Goal: Transaction & Acquisition: Purchase product/service

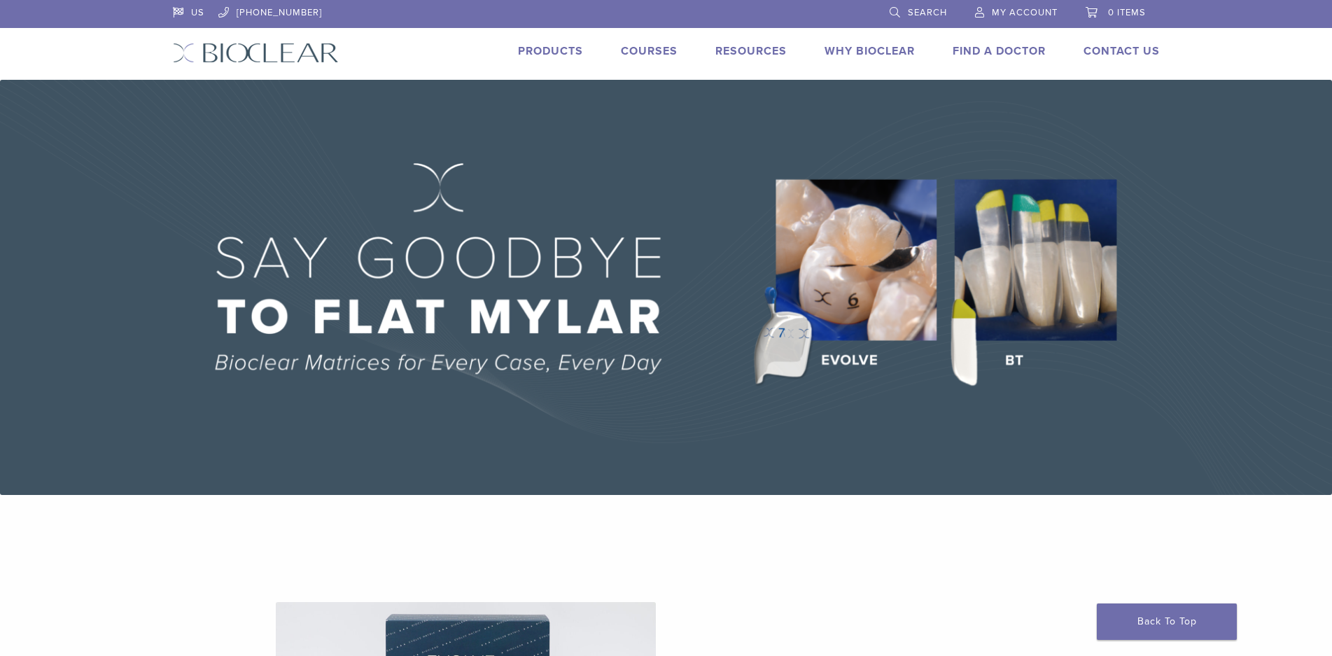
click at [1026, 10] on span "My Account" at bounding box center [1025, 12] width 66 height 11
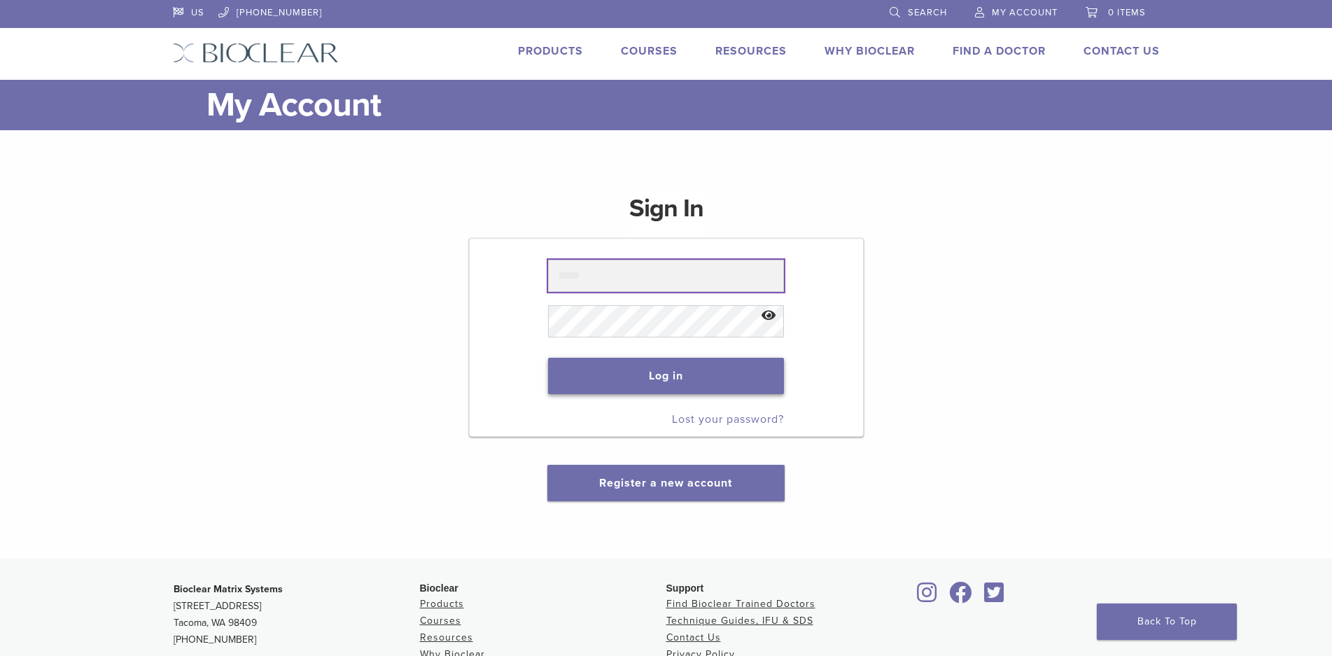
type input "**********"
click at [670, 381] on button "Log in" at bounding box center [666, 376] width 236 height 36
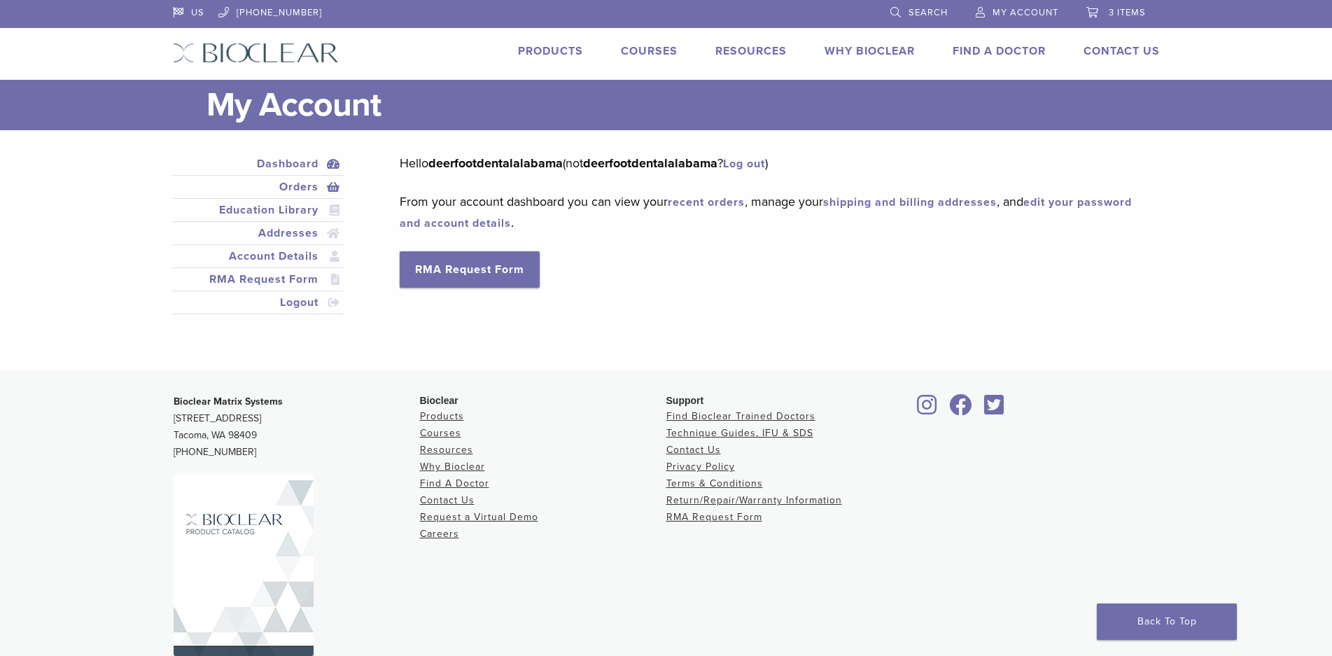
click at [290, 190] on link "Orders" at bounding box center [258, 186] width 165 height 17
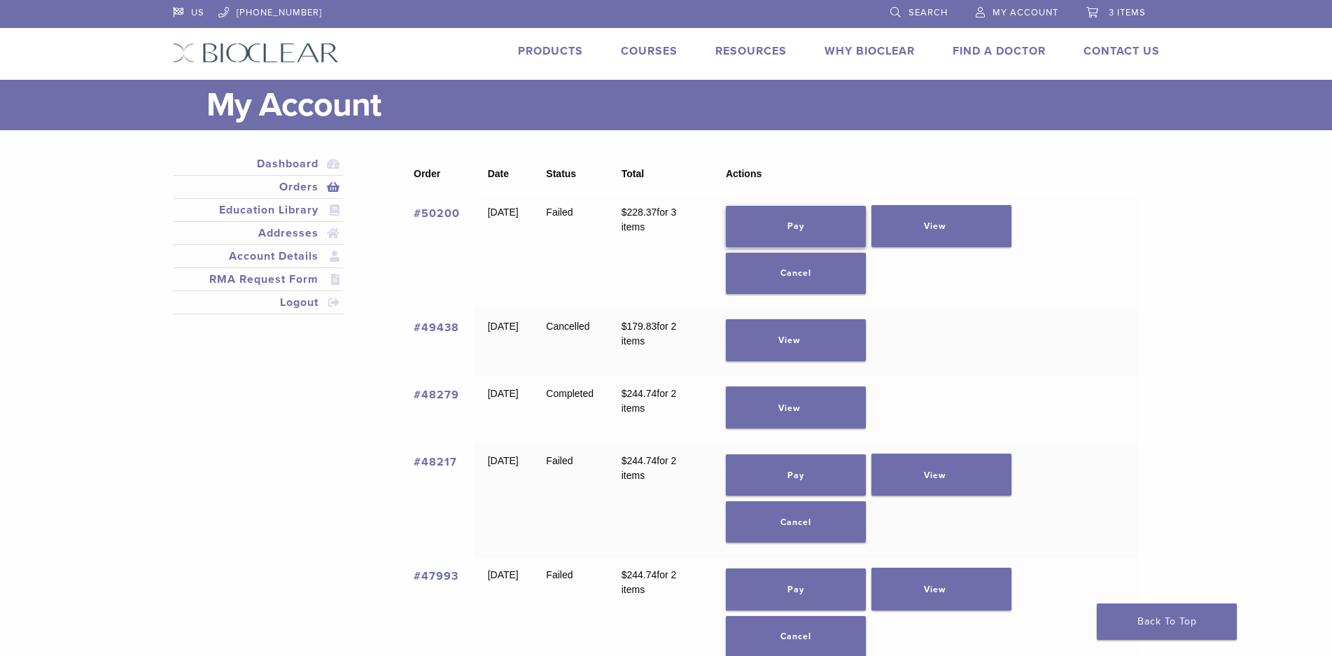
click at [839, 226] on link "Pay" at bounding box center [796, 226] width 140 height 41
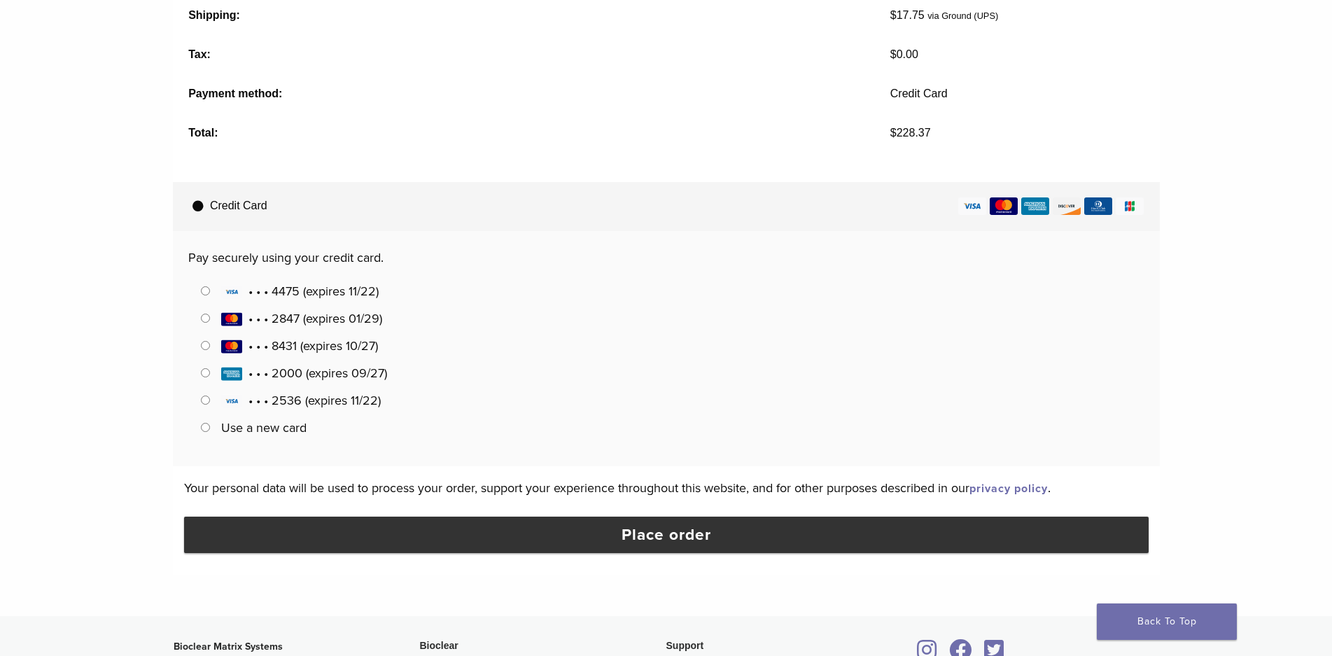
scroll to position [700, 0]
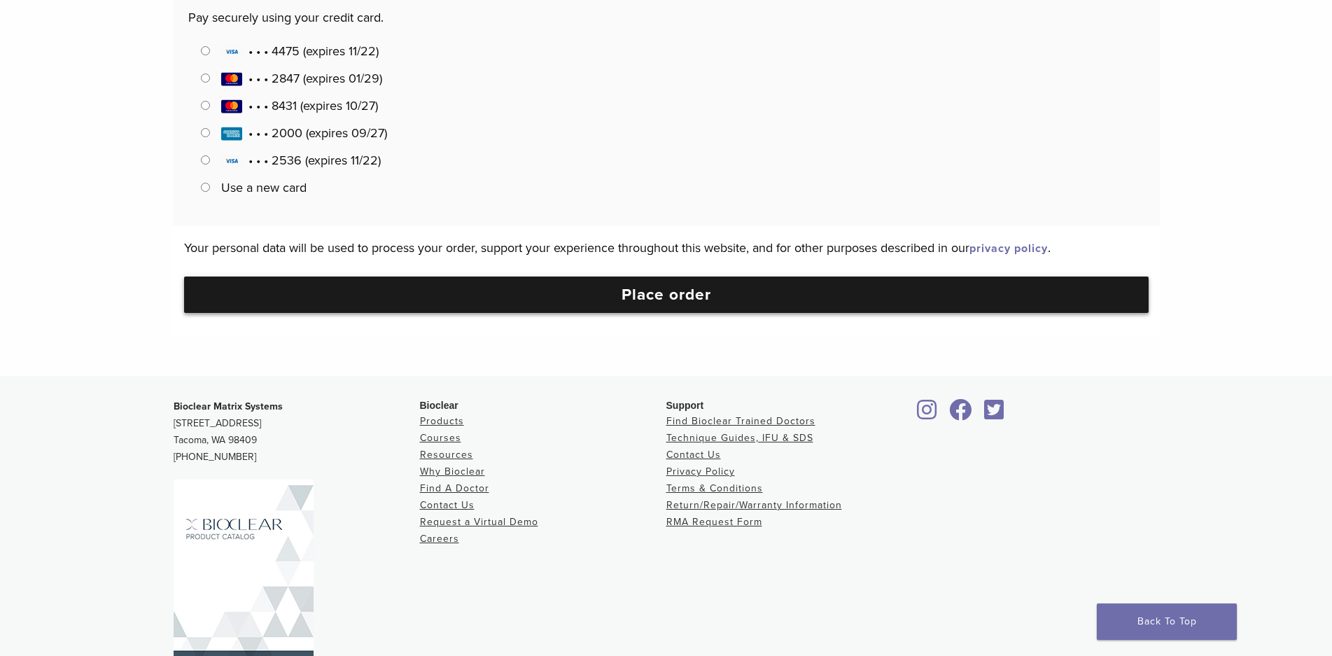
click at [643, 289] on button "Place order" at bounding box center [666, 294] width 964 height 36
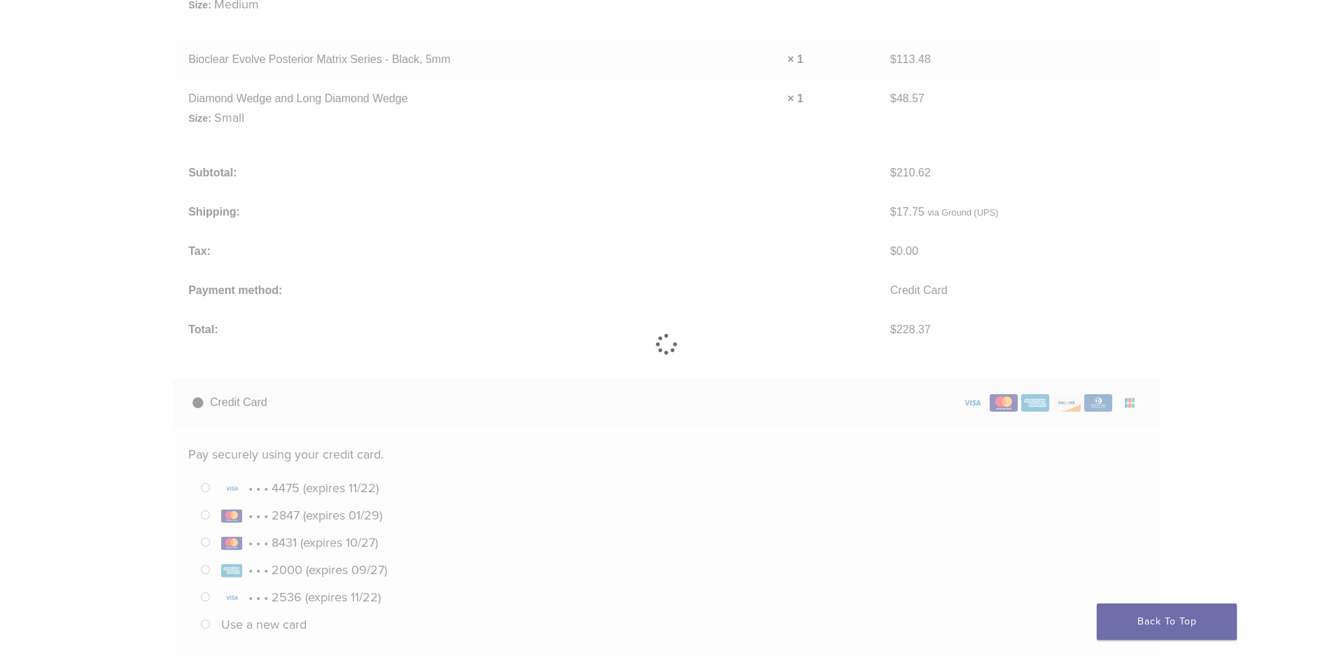
scroll to position [0, 0]
